Goal: Task Accomplishment & Management: Manage account settings

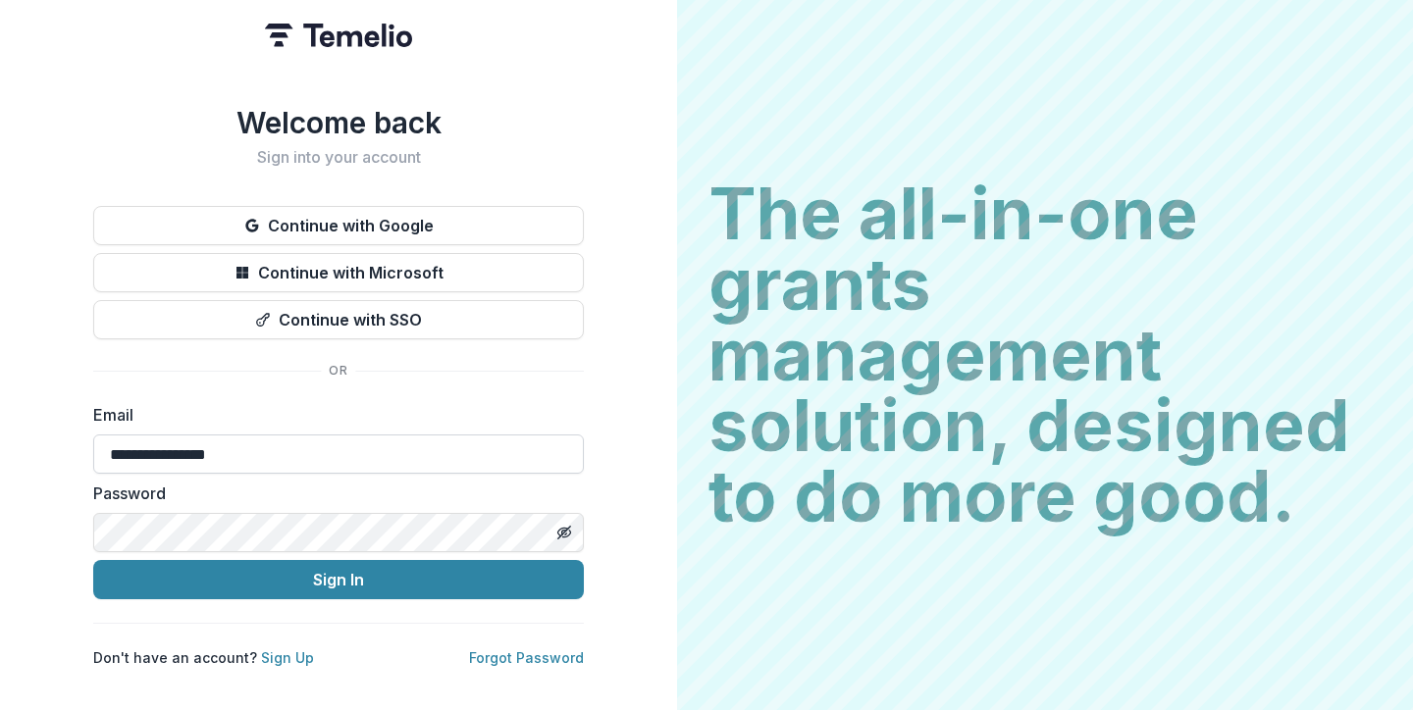
type input "**********"
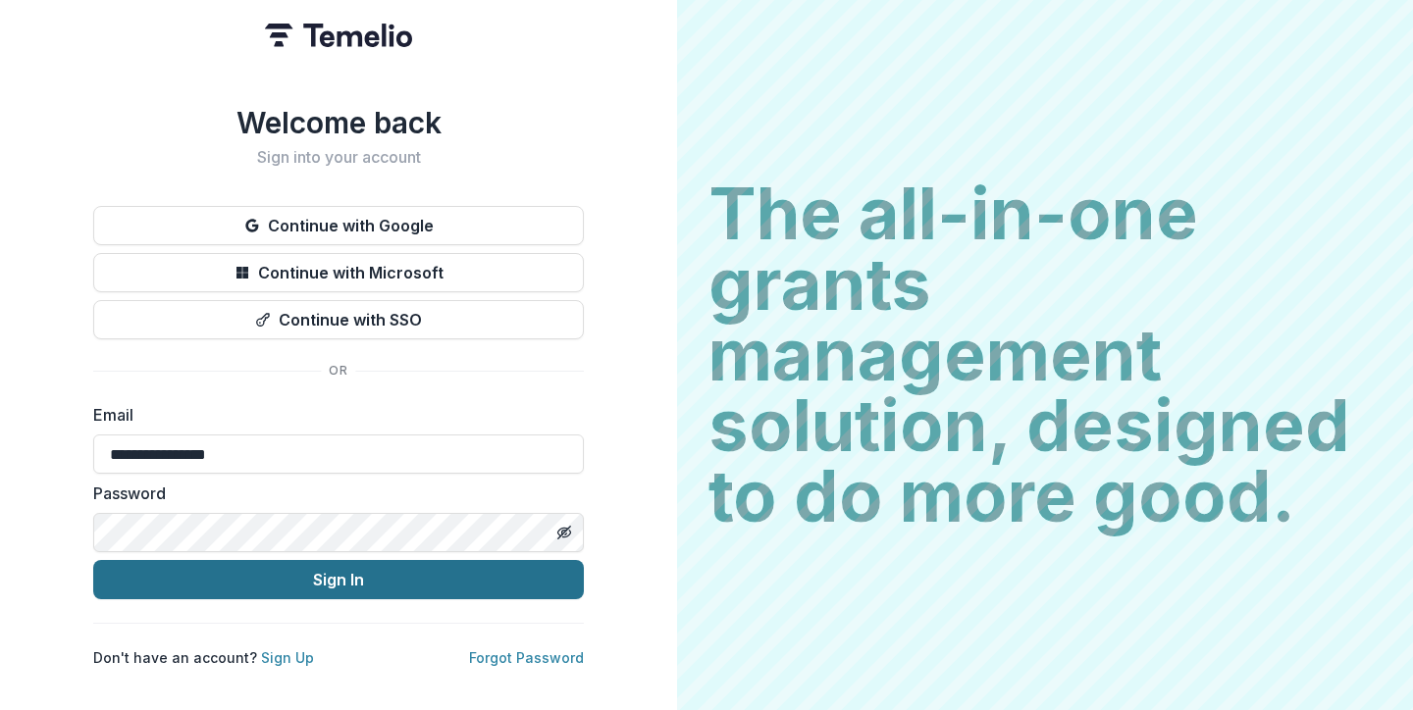
click at [334, 579] on button "Sign In" at bounding box center [338, 579] width 491 height 39
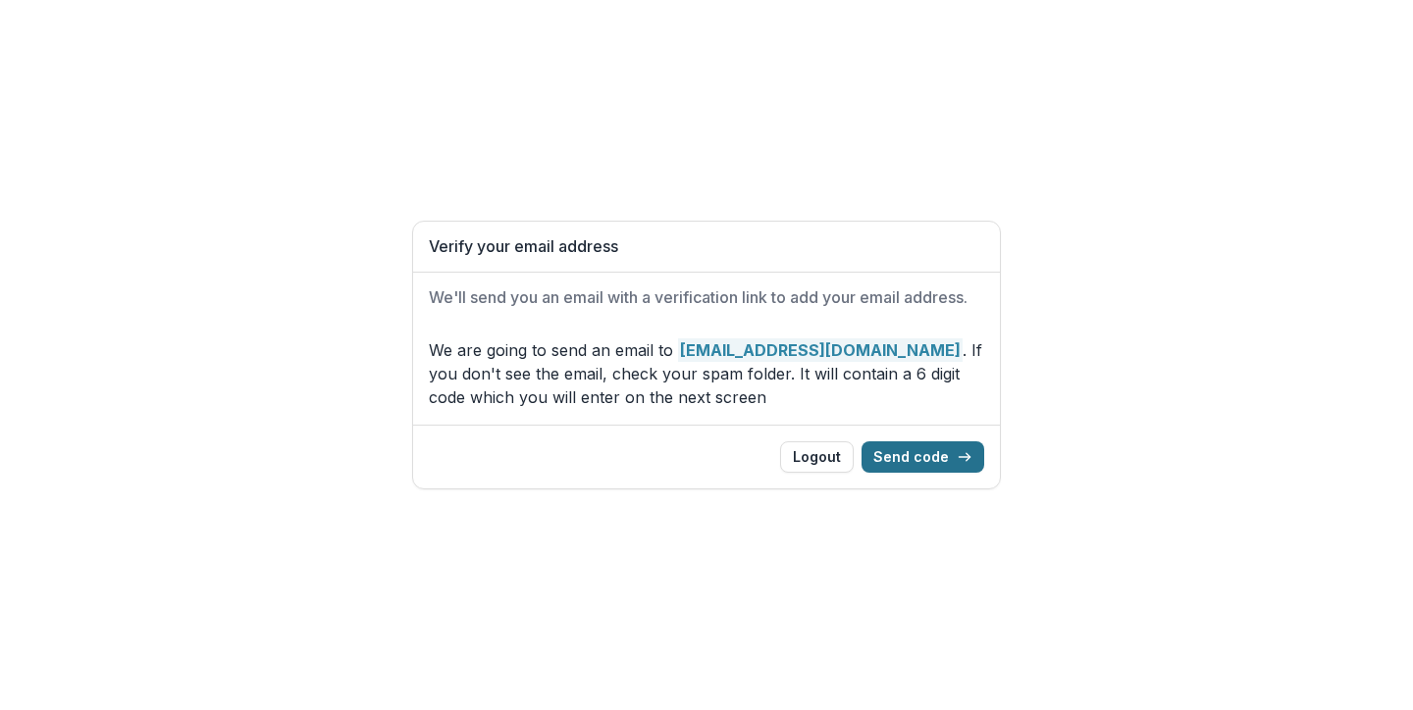
click at [933, 455] on button "Send code" at bounding box center [923, 457] width 123 height 31
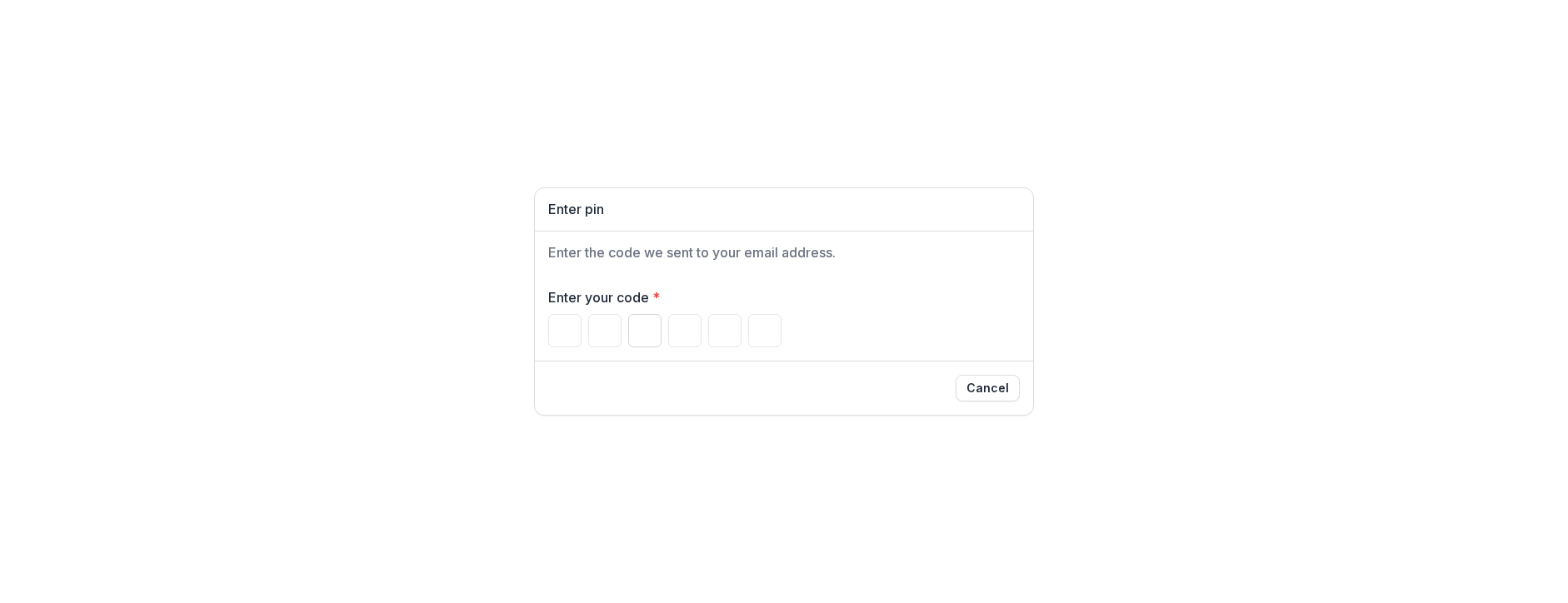
type input "*"
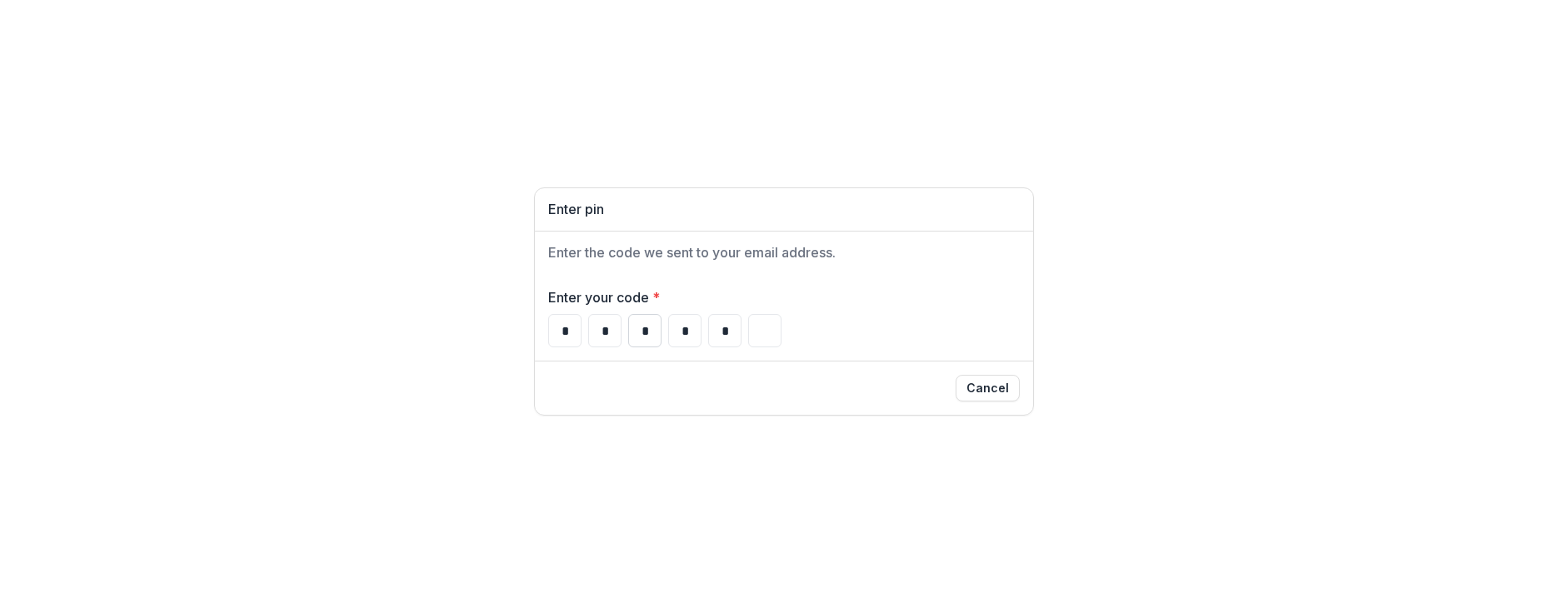
type input "*"
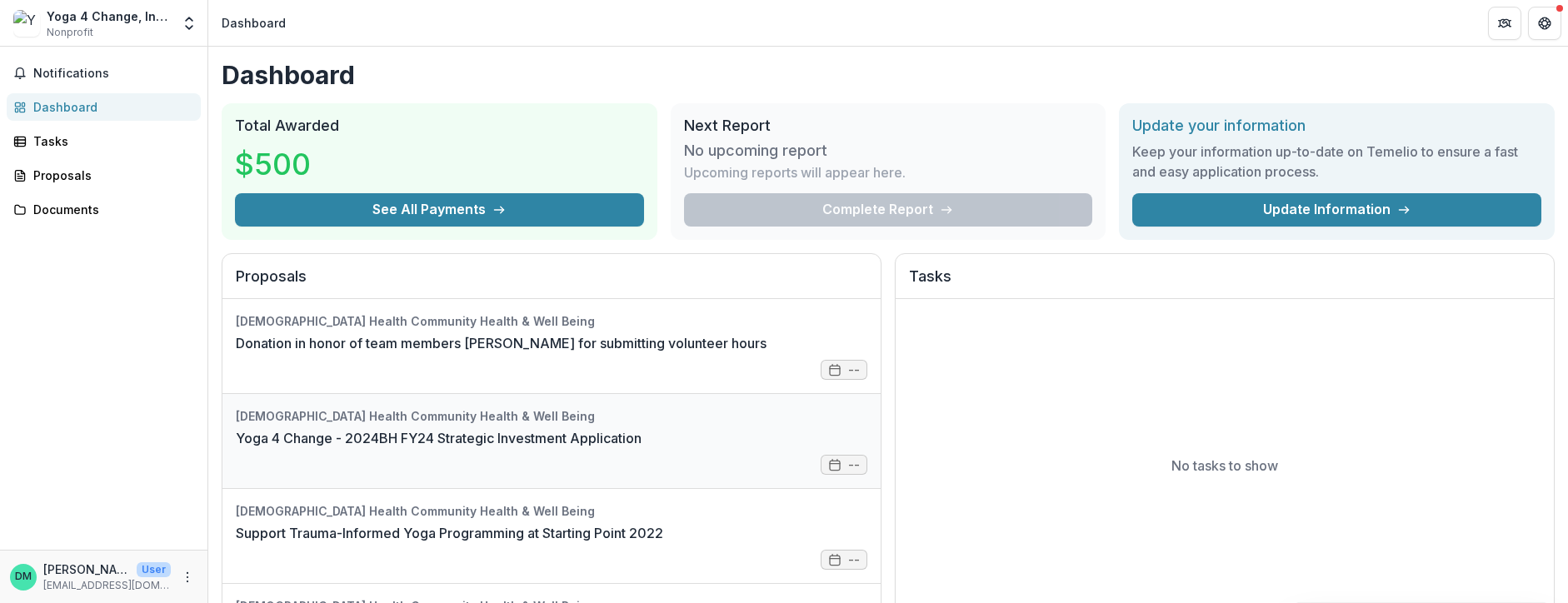
click at [427, 428] on link "Yoga 4 Change - 2024BH FY24 Strategic Investment Application" at bounding box center [439, 438] width 406 height 20
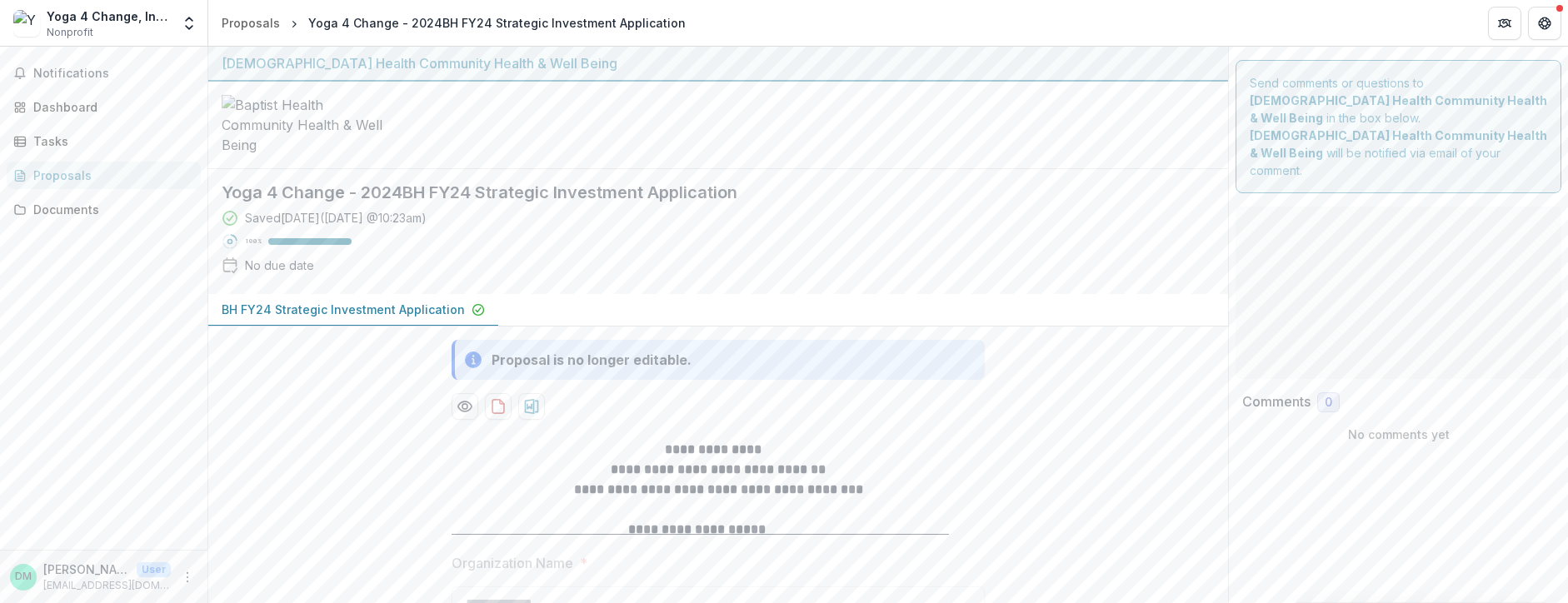
type input "*******"
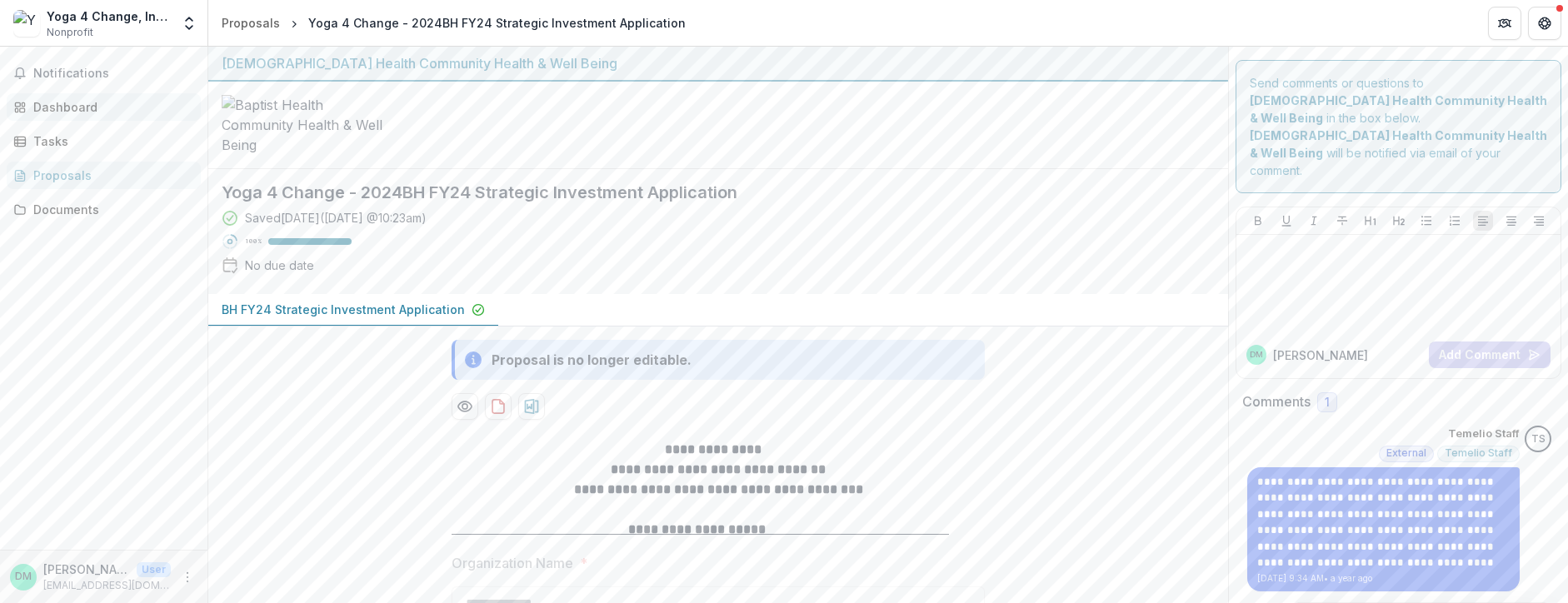
click at [68, 104] on div "Dashboard" at bounding box center [110, 107] width 155 height 18
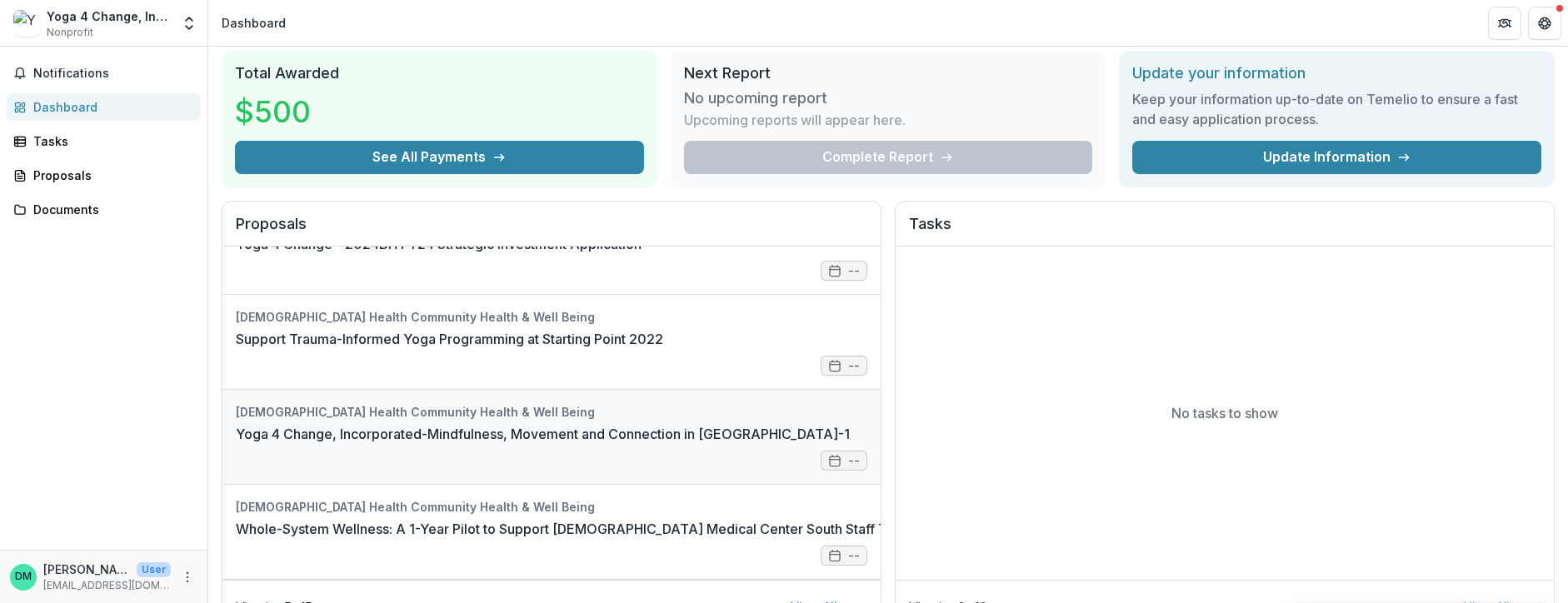
scroll to position [79, 0]
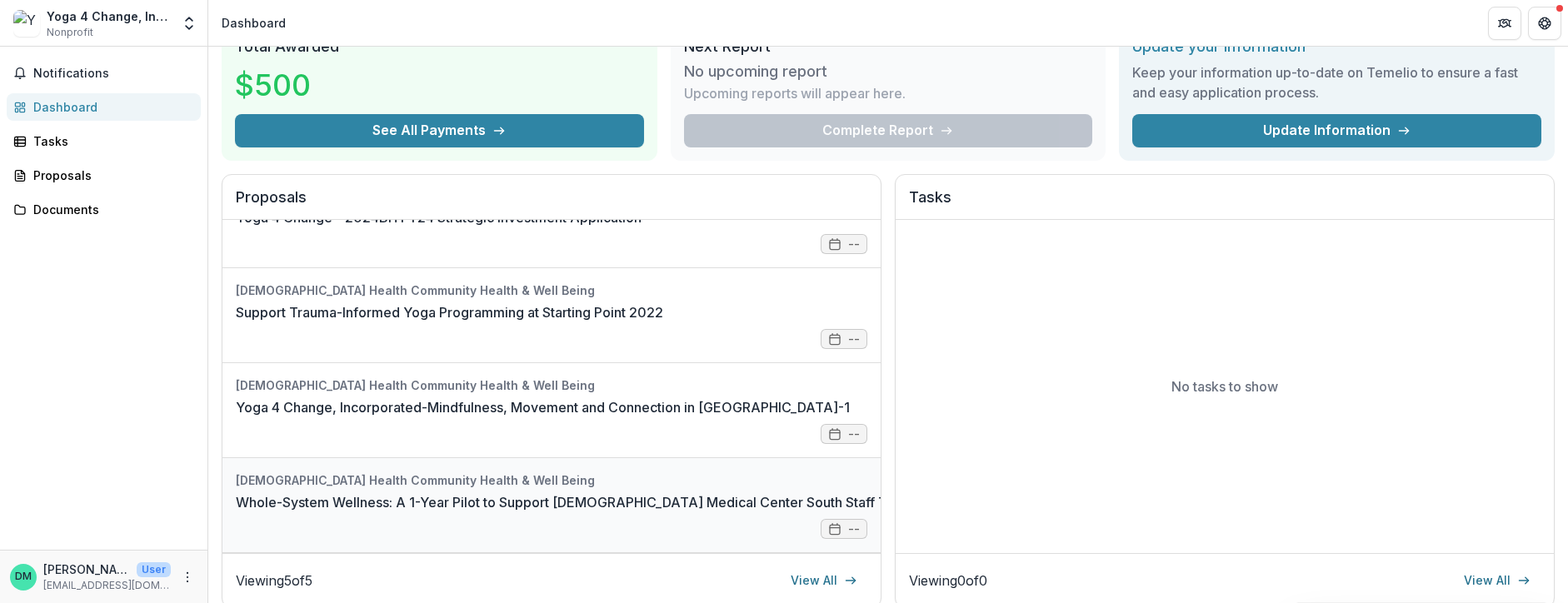
click at [371, 493] on link "Whole-System Wellness: A 1-Year Pilot to Support [DEMOGRAPHIC_DATA] Medical Cen…" at bounding box center [659, 503] width 846 height 20
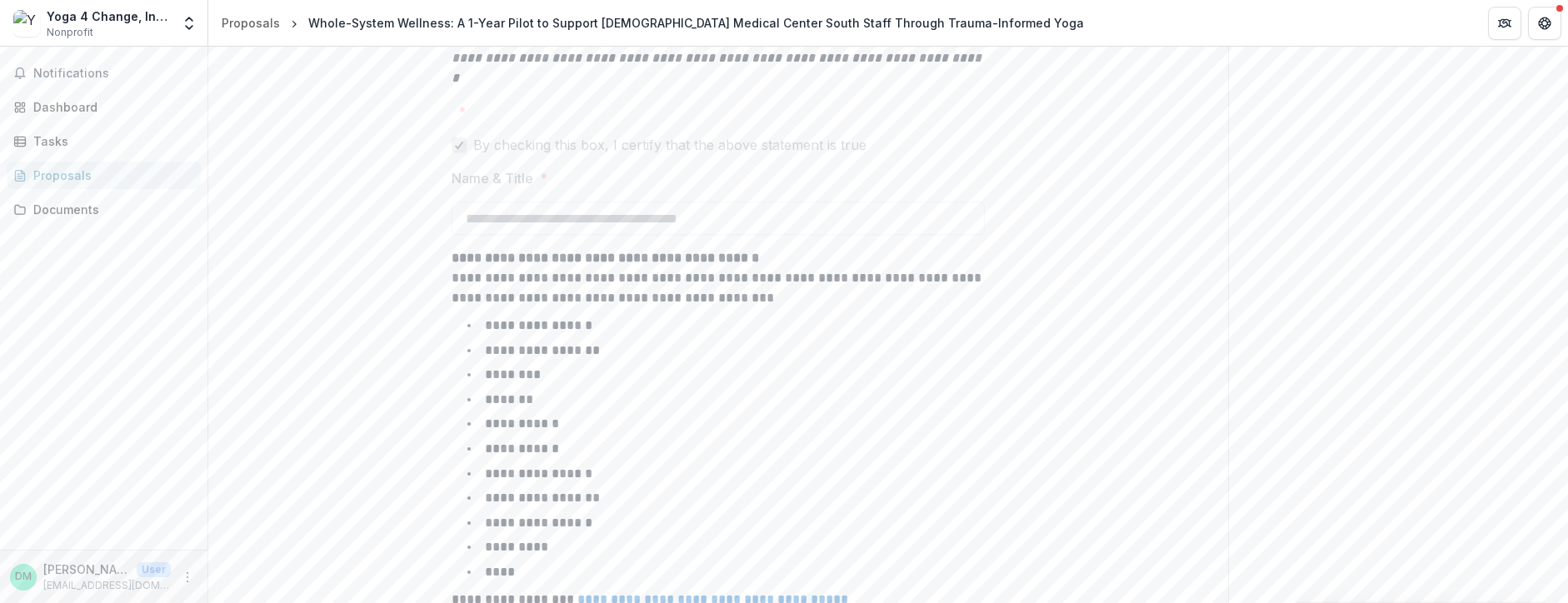
scroll to position [15889, 0]
click at [73, 98] on link "Dashboard" at bounding box center [104, 107] width 194 height 27
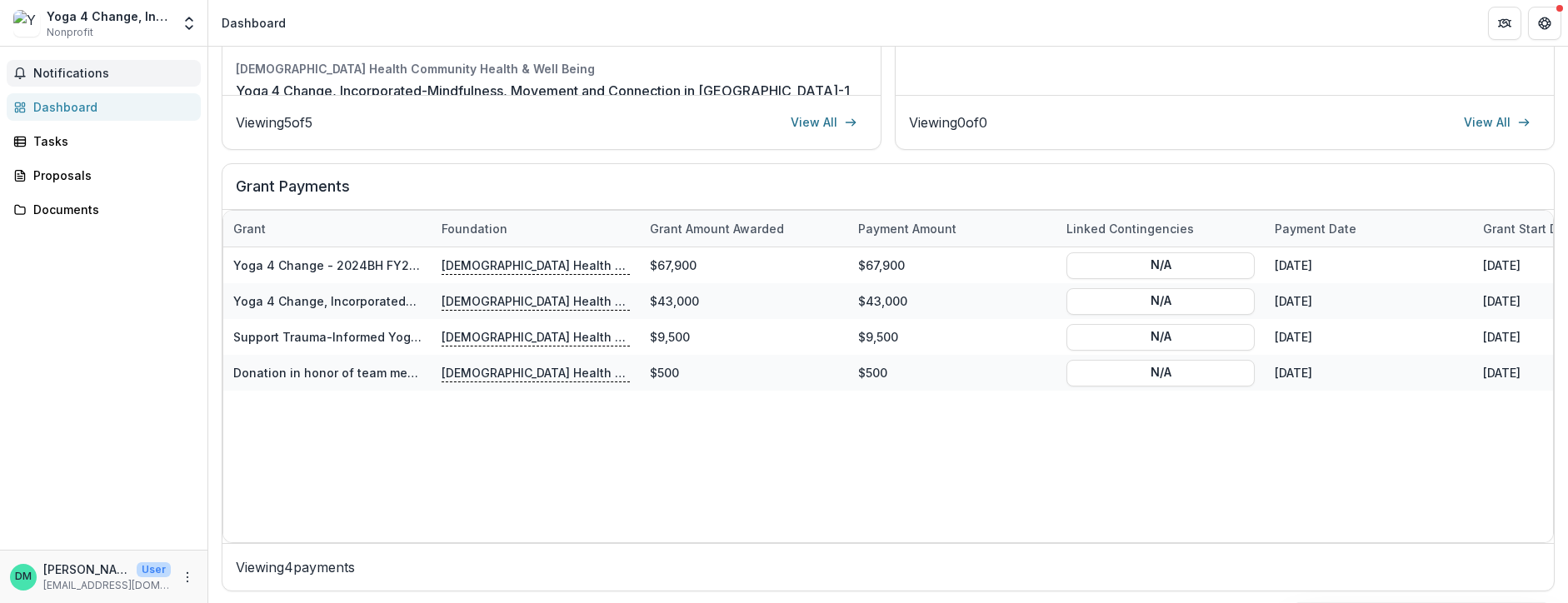
click at [50, 72] on span "Notifications" at bounding box center [113, 74] width 160 height 14
click at [44, 93] on div "Notifications Unread 0 Archived You don't have any unread notifications We'll n…" at bounding box center [104, 298] width 207 height 504
click at [59, 106] on div "Dashboard" at bounding box center [110, 107] width 155 height 18
